Goal: Task Accomplishment & Management: Use online tool/utility

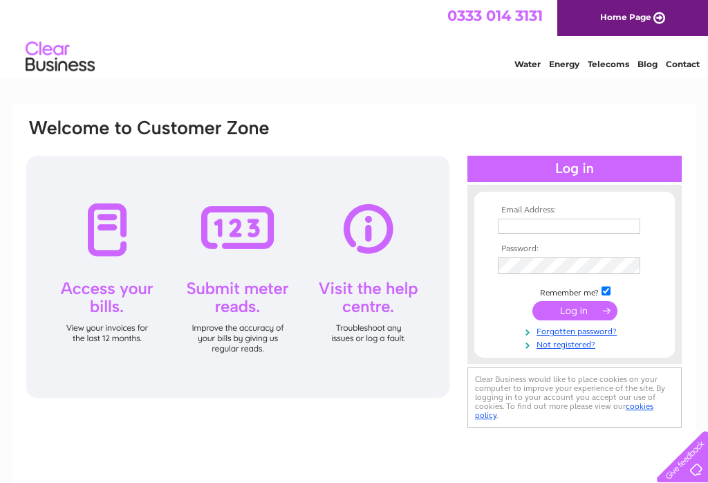
click at [545, 224] on input "text" at bounding box center [569, 225] width 142 height 15
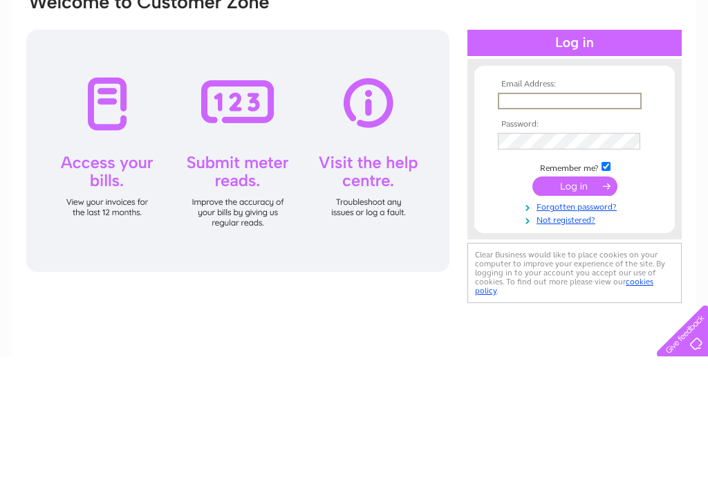
type input "S"
type input "stirlingpenthouse@icloud.com"
click at [590, 302] on input "submit" at bounding box center [574, 311] width 85 height 19
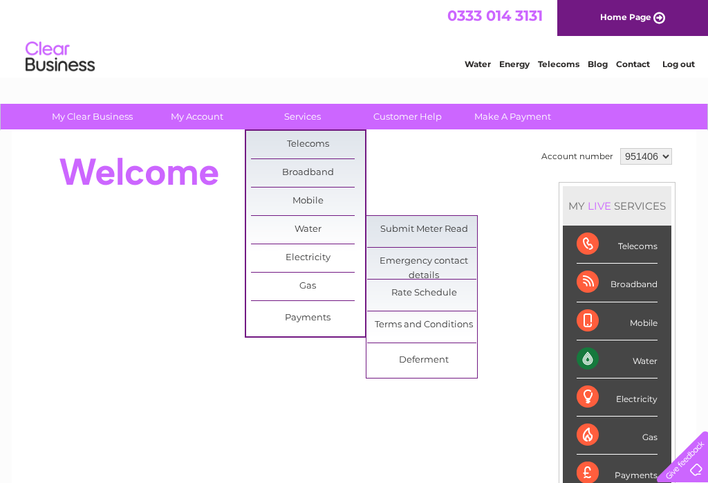
click at [440, 224] on link "Submit Meter Read" at bounding box center [424, 230] width 114 height 28
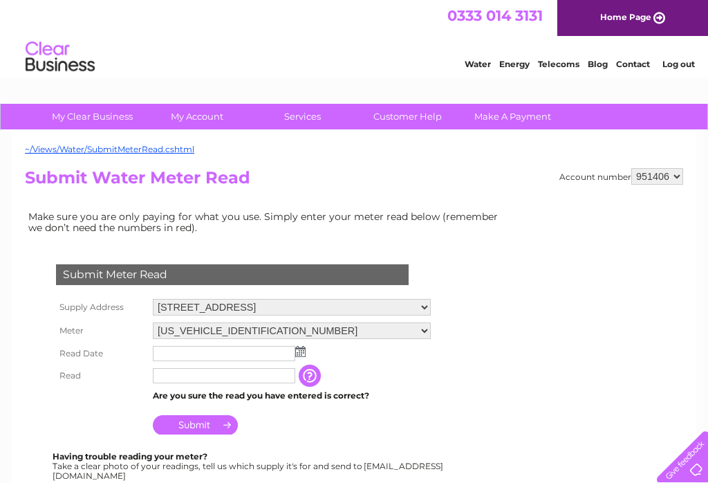
click at [301, 350] on img at bounding box center [300, 351] width 10 height 11
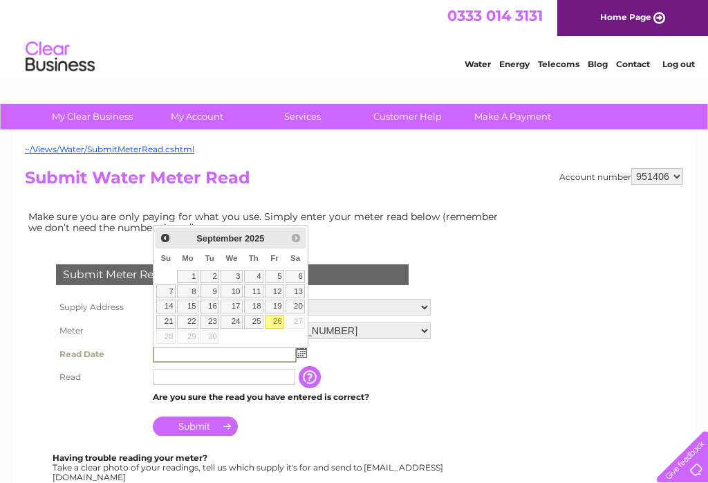
click at [235, 304] on link "17" at bounding box center [232, 306] width 22 height 14
type input "[DATE]"
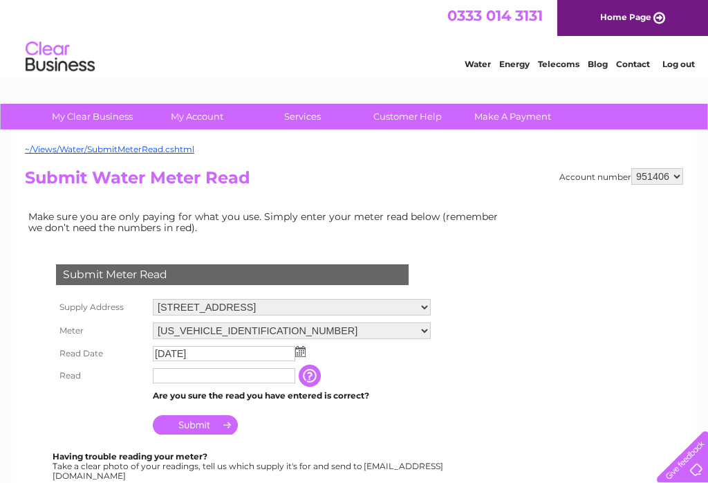
click at [245, 379] on input "text" at bounding box center [224, 375] width 142 height 15
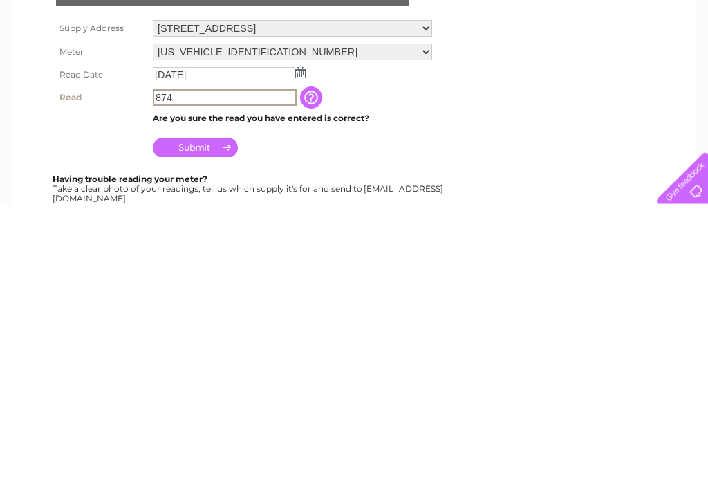
type input "874"
click at [218, 416] on input "Submit" at bounding box center [195, 425] width 85 height 19
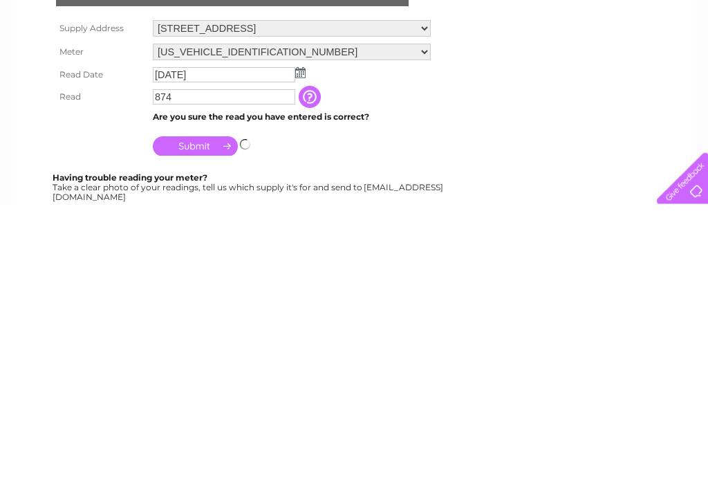
scroll to position [279, 0]
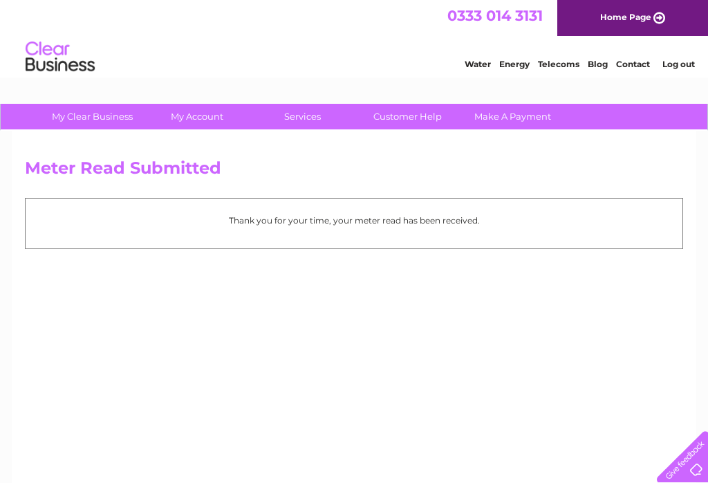
click at [654, 21] on link "Home Page" at bounding box center [632, 18] width 151 height 36
